Goal: Task Accomplishment & Management: Manage account settings

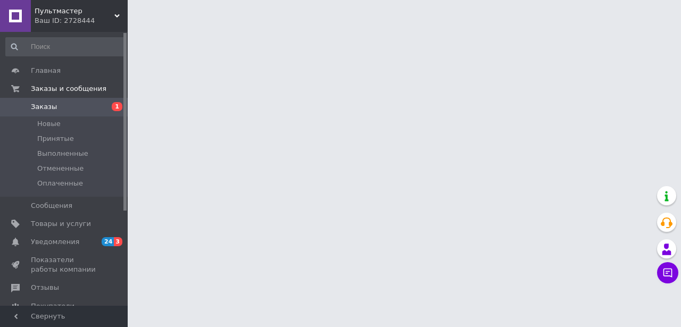
click at [93, 104] on span "Заказы" at bounding box center [65, 107] width 68 height 10
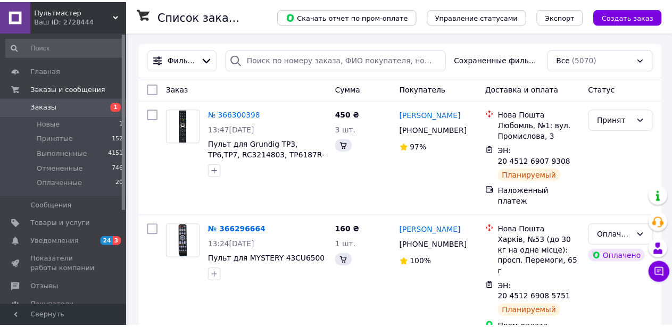
scroll to position [479, 0]
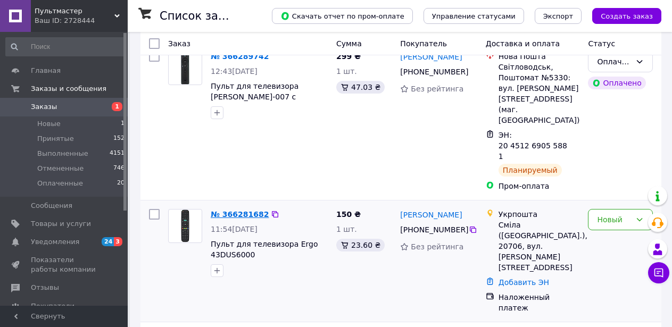
click at [230, 210] on link "№ 366281682" at bounding box center [240, 214] width 58 height 9
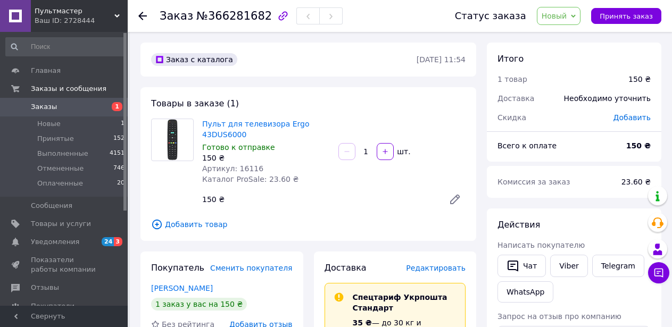
click at [576, 17] on icon at bounding box center [573, 16] width 5 height 5
click at [571, 69] on li "Отменен" at bounding box center [566, 69] width 56 height 16
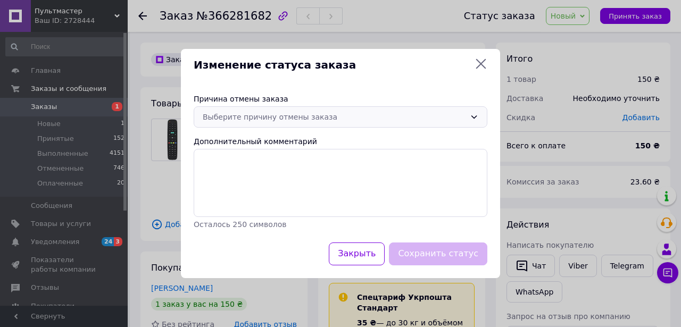
click at [476, 113] on icon at bounding box center [474, 117] width 9 height 9
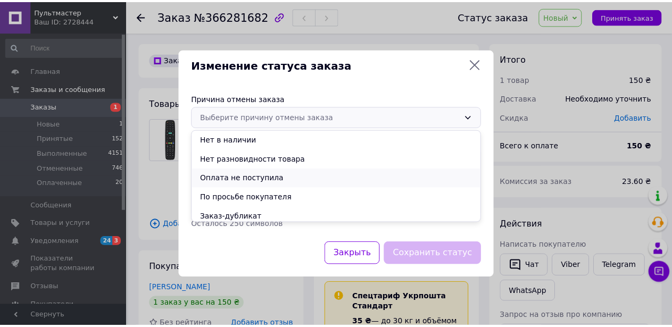
scroll to position [42, 0]
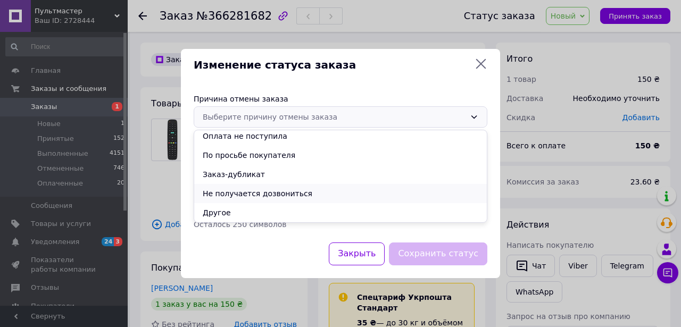
click at [289, 189] on li "Не получается дозвониться" at bounding box center [340, 193] width 293 height 19
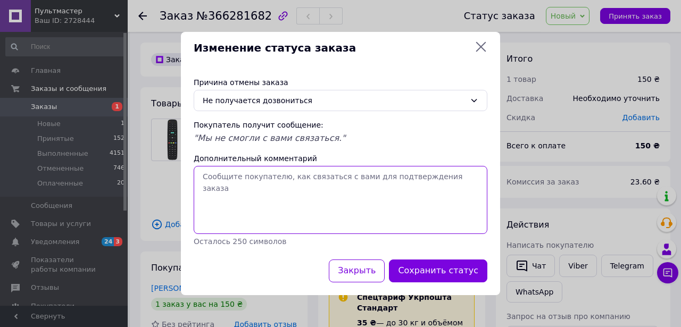
click at [248, 176] on textarea "Дополнительный комментарий" at bounding box center [341, 200] width 294 height 68
click at [262, 176] on textarea "Добрый день. Номер телефона в заказе указан" at bounding box center [341, 200] width 294 height 68
click at [386, 177] on textarea "Добрый день. Номер телефона в заказе указан" at bounding box center [341, 200] width 294 height 68
click at [386, 180] on textarea "Добрый день. Номер телефона в заказе указан неверно," at bounding box center [341, 200] width 294 height 68
click at [406, 176] on textarea "Добрый день. Номер телефона в заказе указан неверно," at bounding box center [341, 200] width 294 height 68
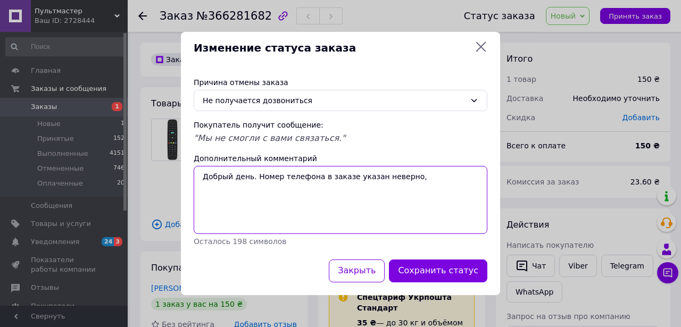
click at [317, 178] on textarea "Добрый день. Номер телефона в заказе указан неверно," at bounding box center [341, 200] width 294 height 68
click at [425, 177] on textarea "Добрый день. Номер телефона в [GEOGRAPHIC_DATA] заказе указан неверно," at bounding box center [341, 200] width 294 height 68
click at [425, 176] on textarea "Добрый день. Номер телефона в [GEOGRAPHIC_DATA] заказе указан неверно, отвечает…" at bounding box center [341, 200] width 294 height 68
click at [315, 194] on textarea "Добрый день. Номер телефона в [GEOGRAPHIC_DATA] заказе указан неверно, на звонк…" at bounding box center [341, 200] width 294 height 68
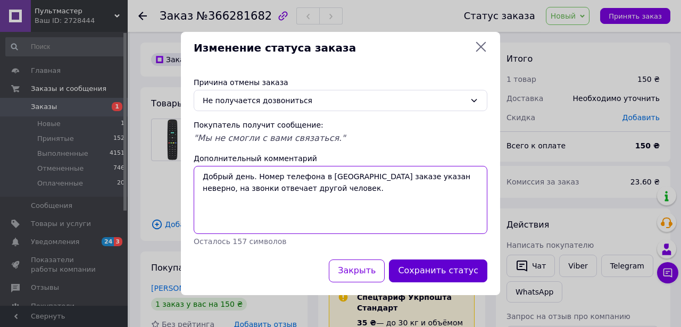
type textarea "Добрый день. Номер телефона в [GEOGRAPHIC_DATA] заказе указан неверно, на звонк…"
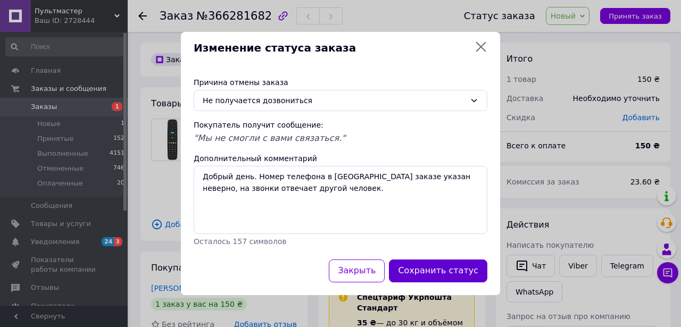
click at [434, 271] on button "Сохранить статус" at bounding box center [438, 271] width 98 height 23
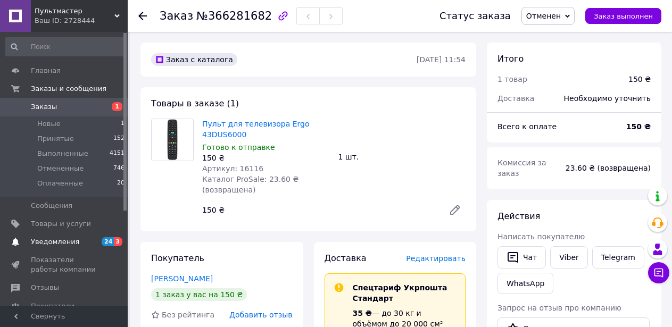
click at [86, 243] on span "Уведомления" at bounding box center [65, 242] width 68 height 10
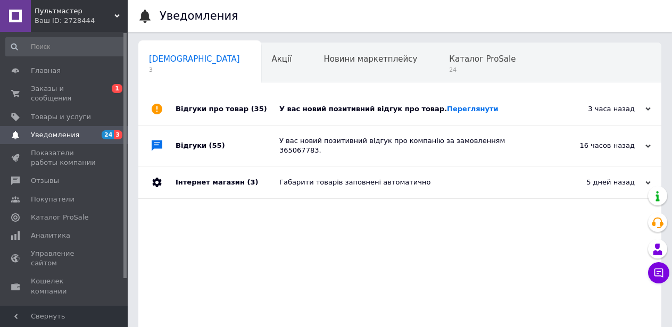
scroll to position [0, 4]
click at [461, 112] on link "Переглянути" at bounding box center [473, 109] width 52 height 8
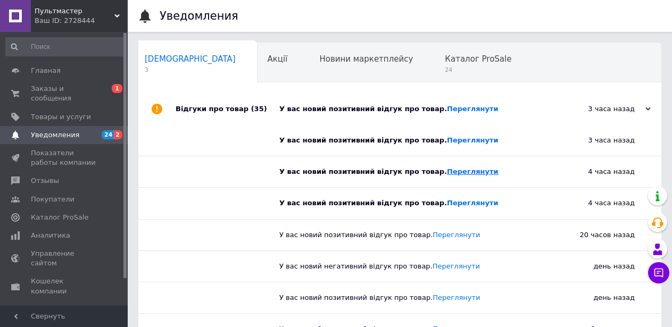
click at [447, 170] on link "Переглянути" at bounding box center [473, 172] width 52 height 8
